Goal: Task Accomplishment & Management: Manage account settings

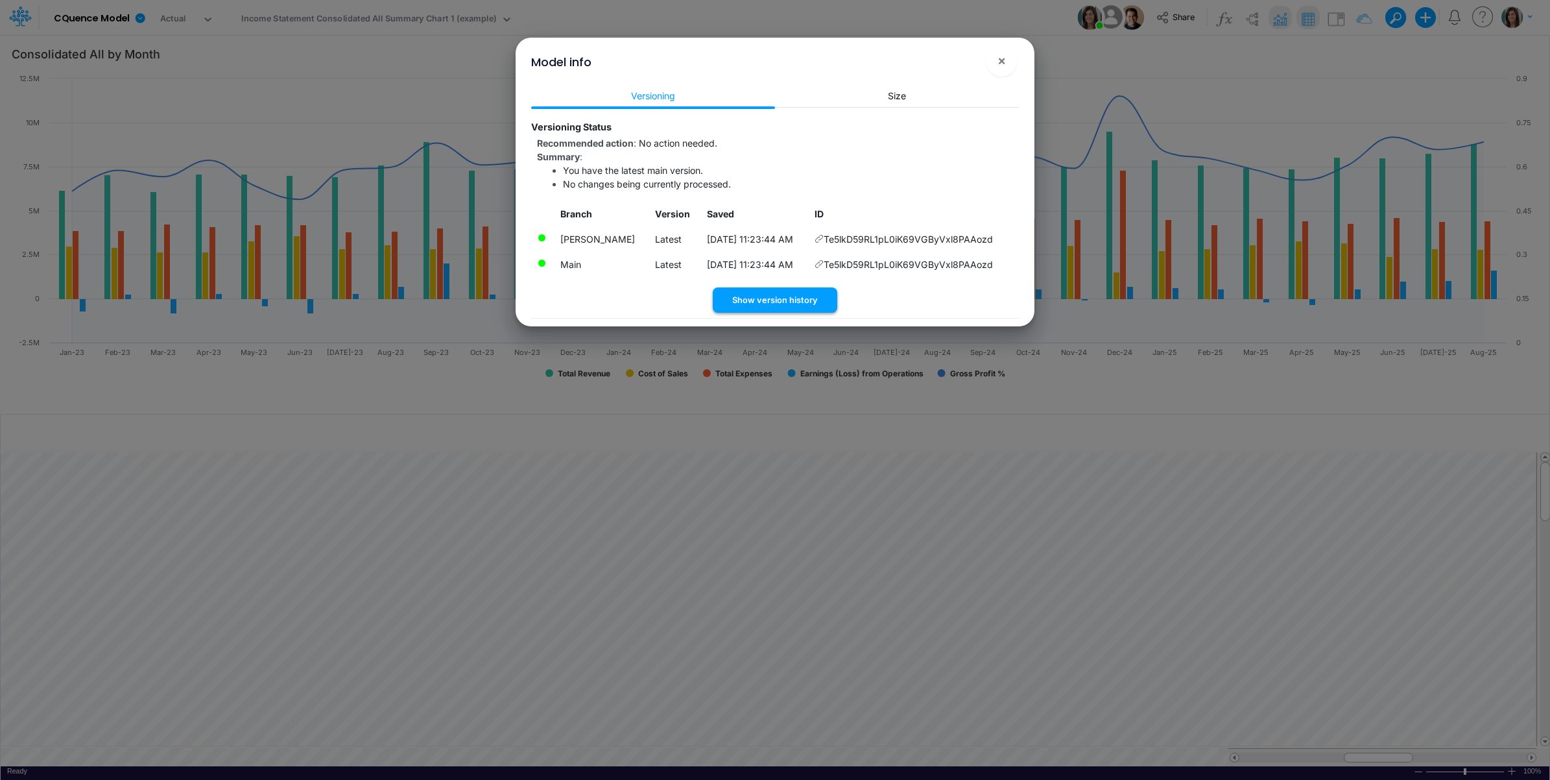
click at [782, 303] on button "Show version history" at bounding box center [775, 299] width 125 height 25
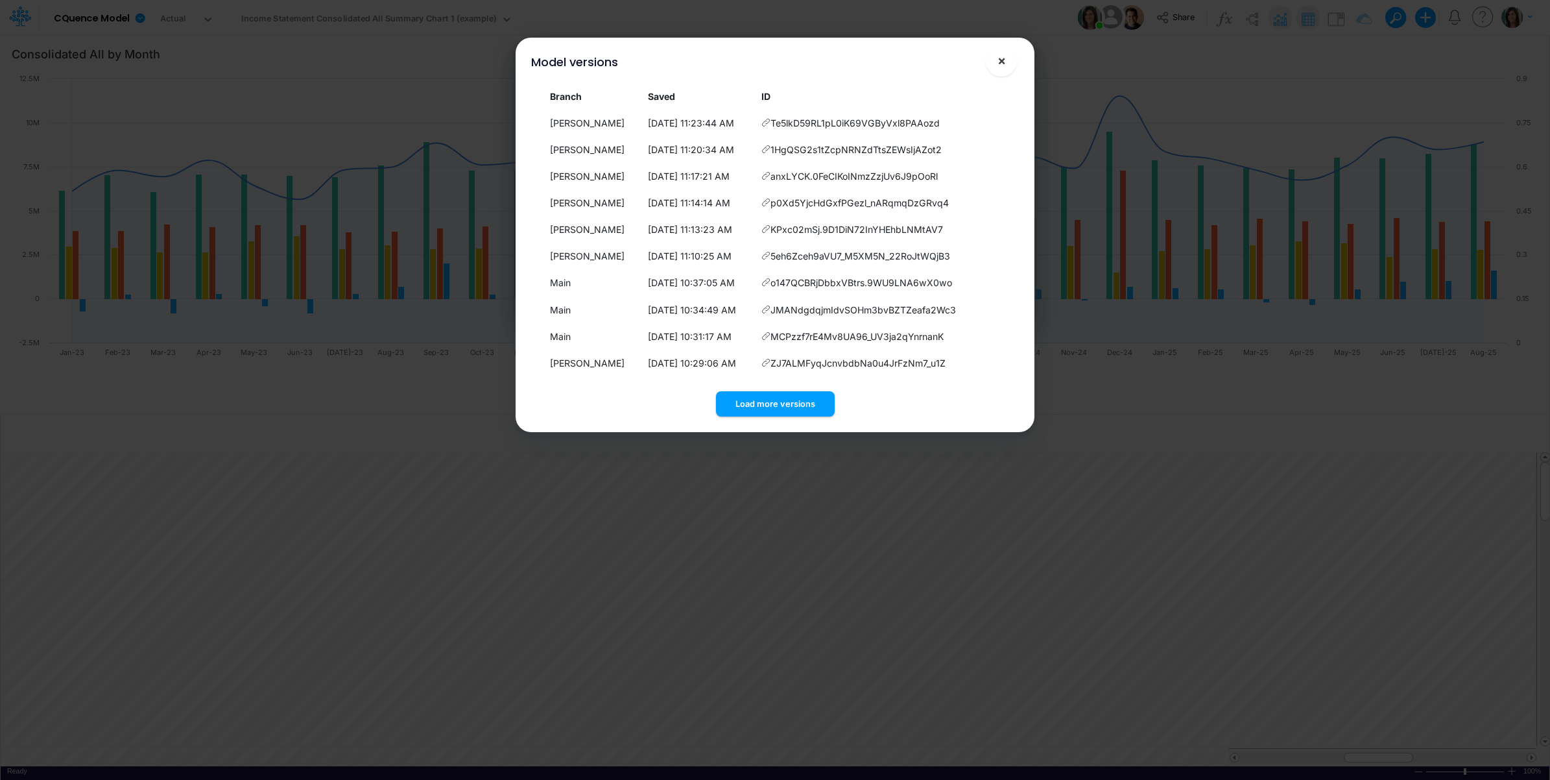
click at [1001, 63] on span "×" at bounding box center [1001, 61] width 8 height 16
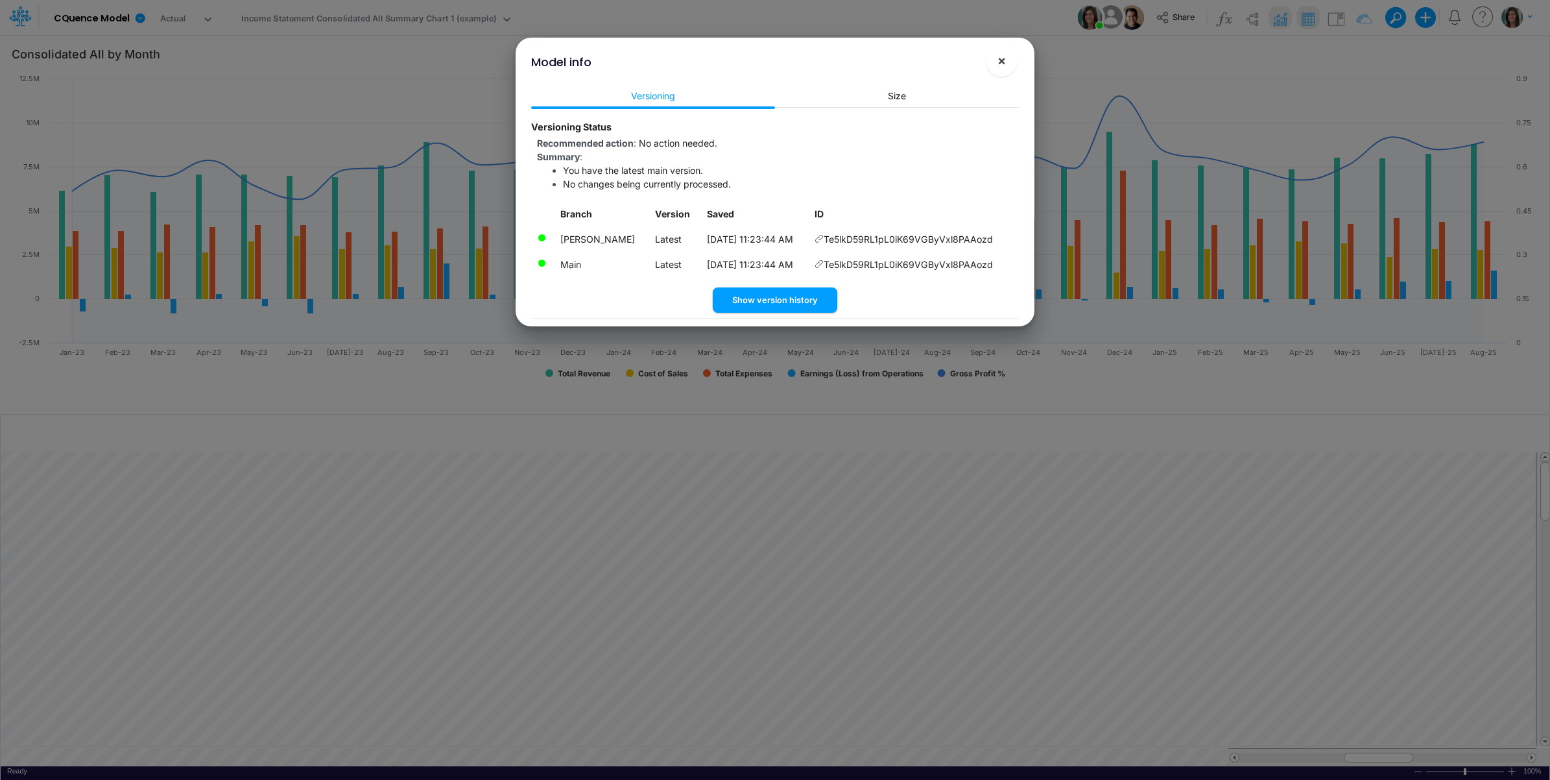
click at [1002, 58] on span "×" at bounding box center [1001, 61] width 8 height 16
